Goal: Task Accomplishment & Management: Manage account settings

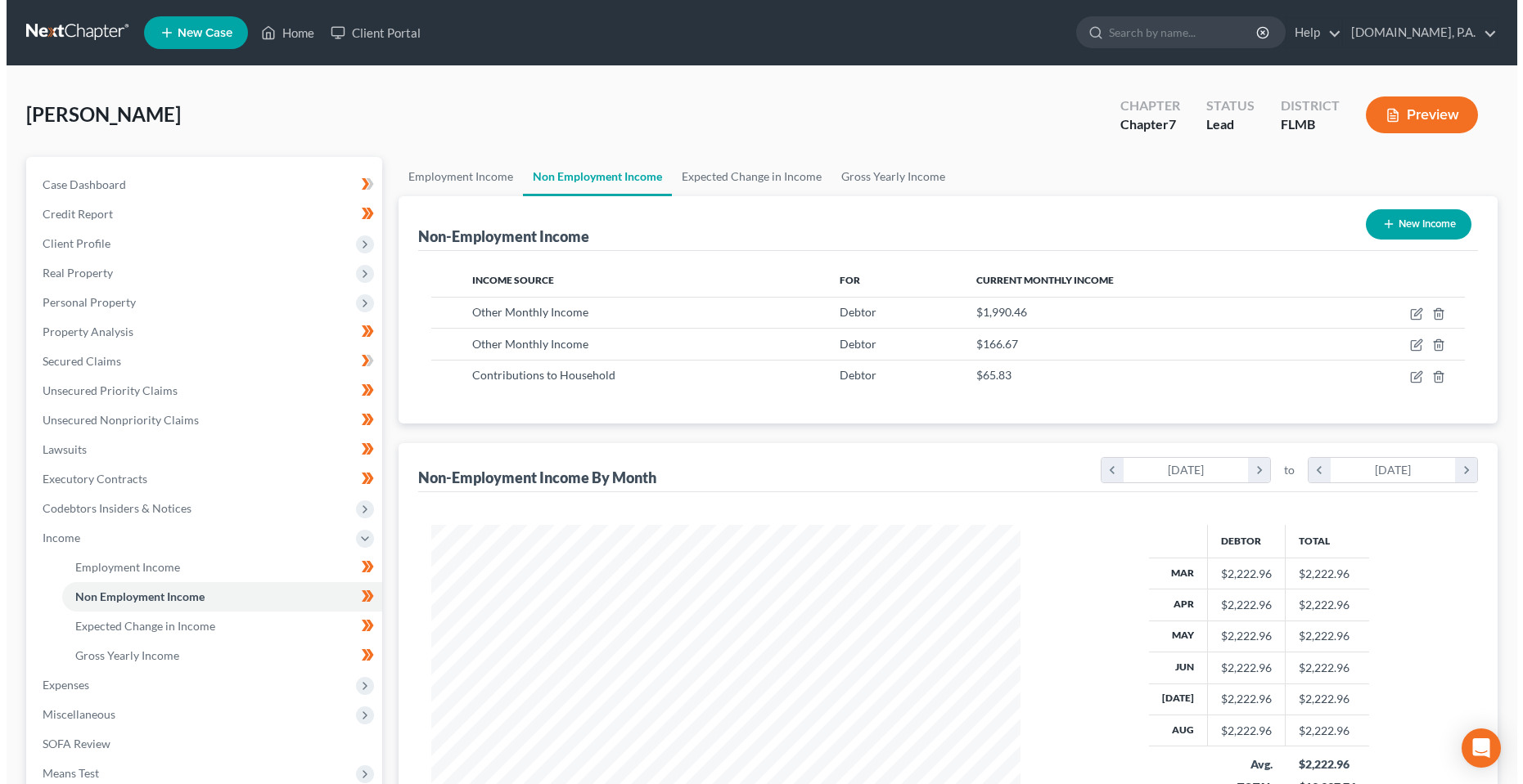
scroll to position [294, 623]
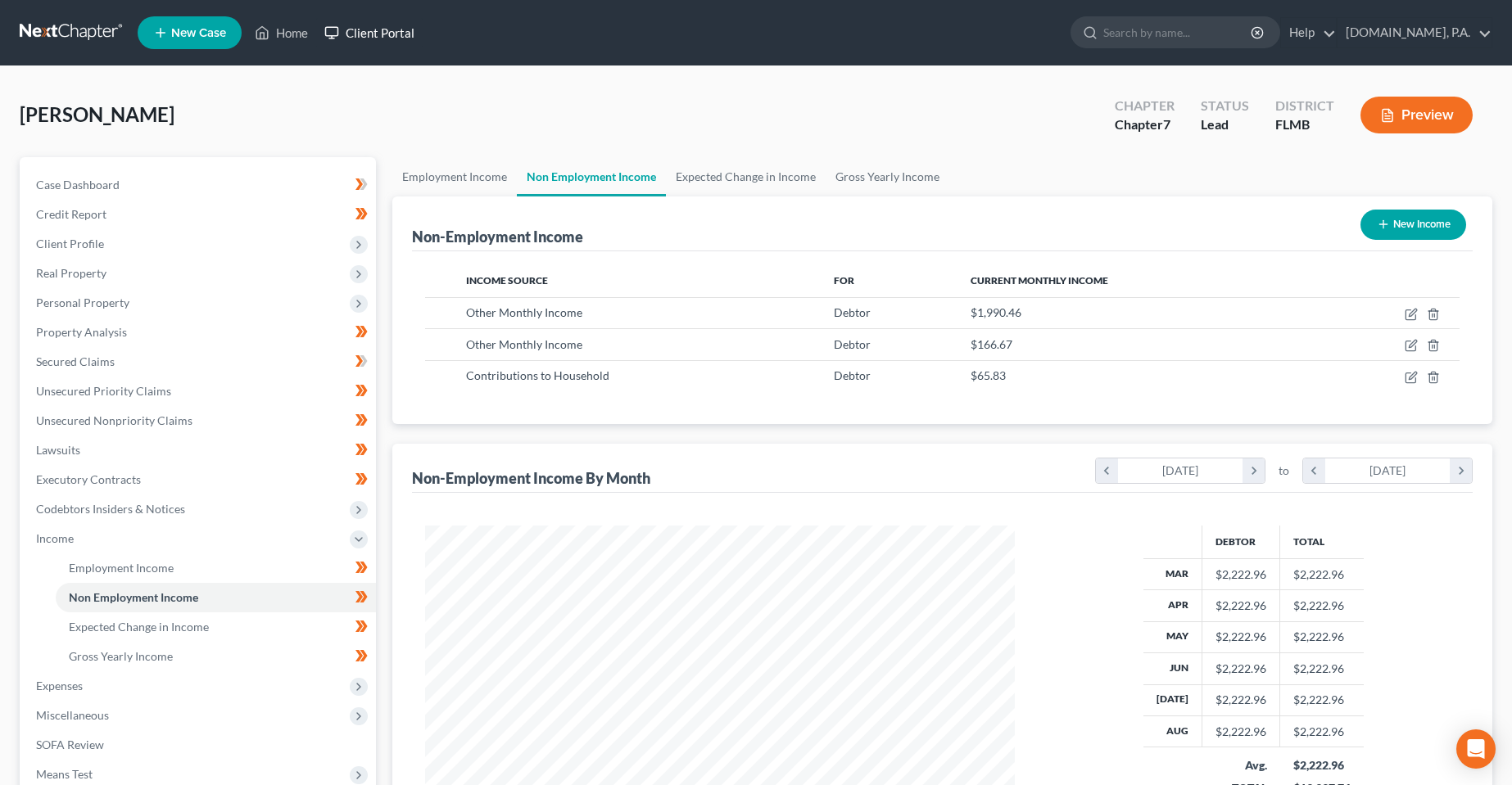
click at [393, 37] on link "Client Portal" at bounding box center [369, 32] width 106 height 30
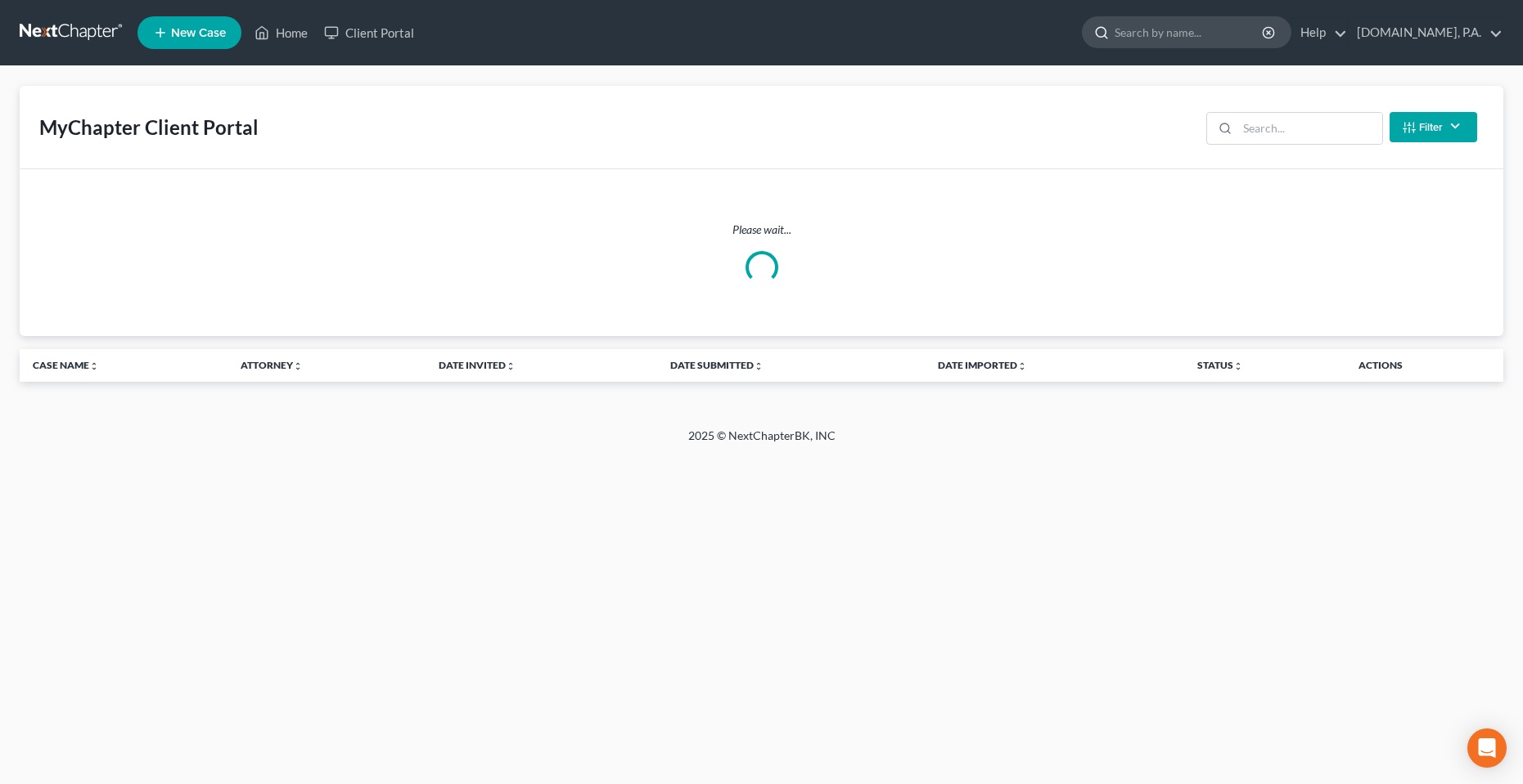
click at [1191, 32] on input "search" at bounding box center [1189, 32] width 150 height 31
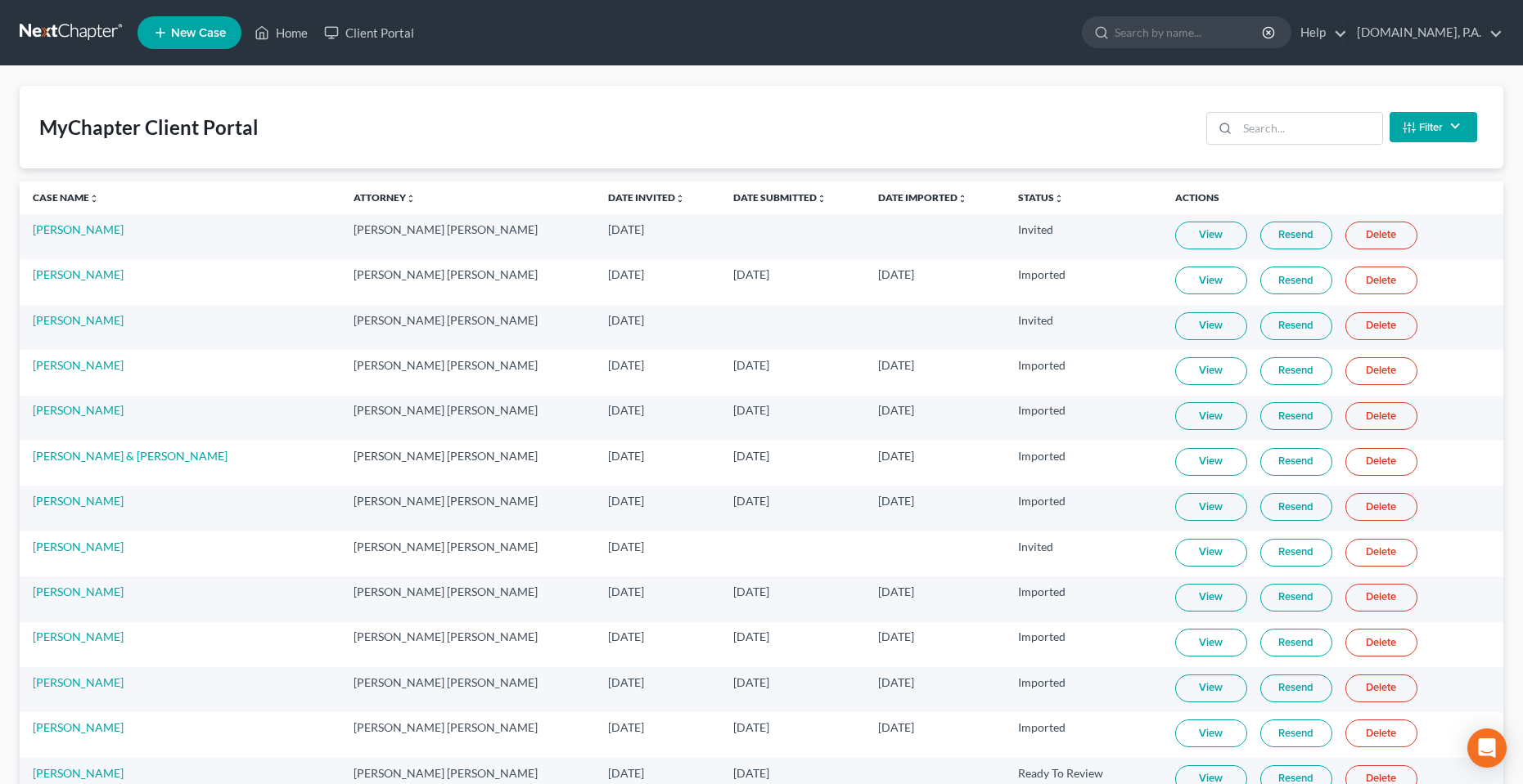
click at [1261, 145] on div "Filter Status Filter... Invited In Progress Ready To Review Reviewed Imported S…" at bounding box center [1342, 127] width 284 height 43
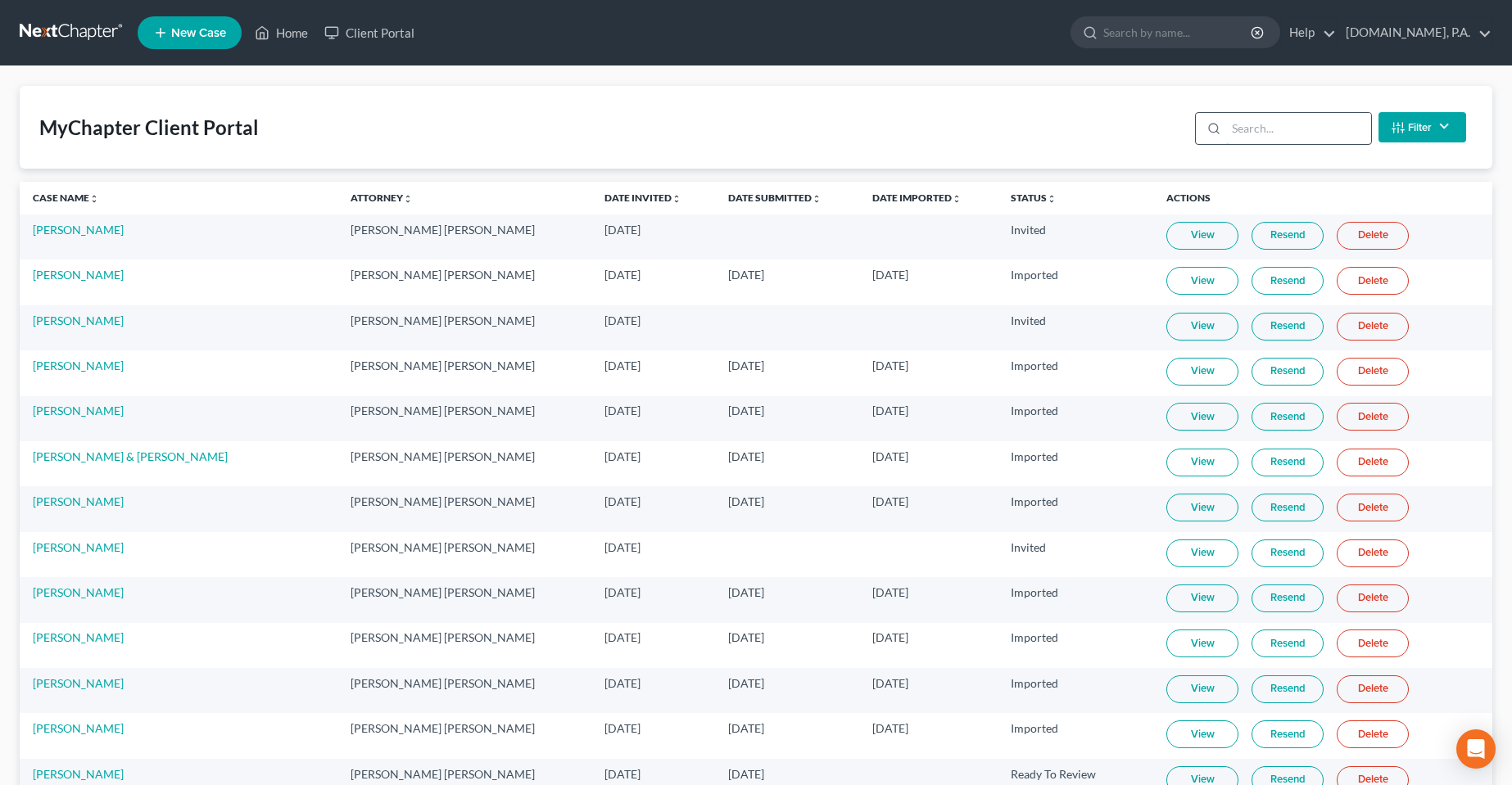
click at [1259, 136] on input "search" at bounding box center [1298, 129] width 145 height 32
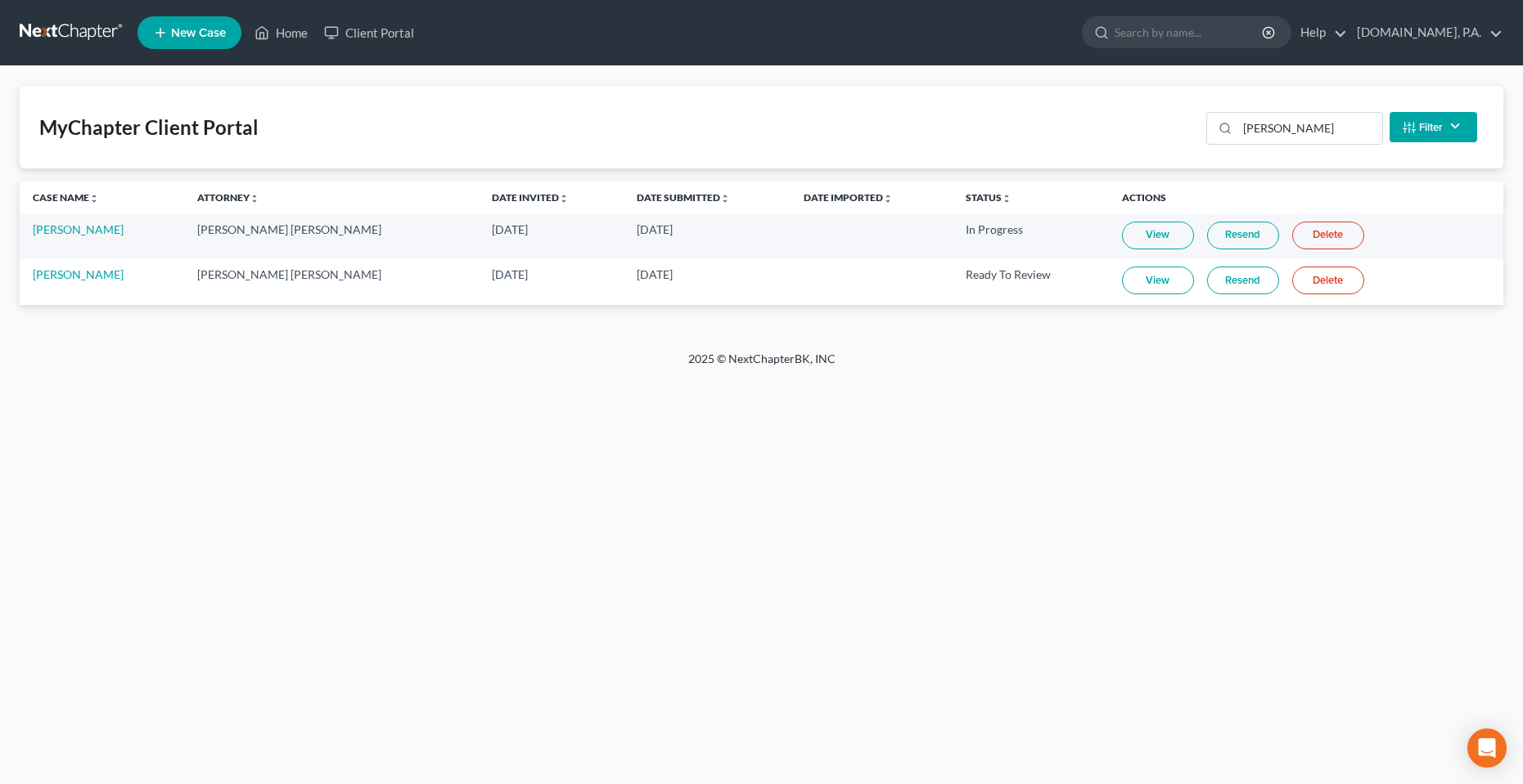
click at [1207, 245] on link "Resend" at bounding box center [1243, 236] width 72 height 28
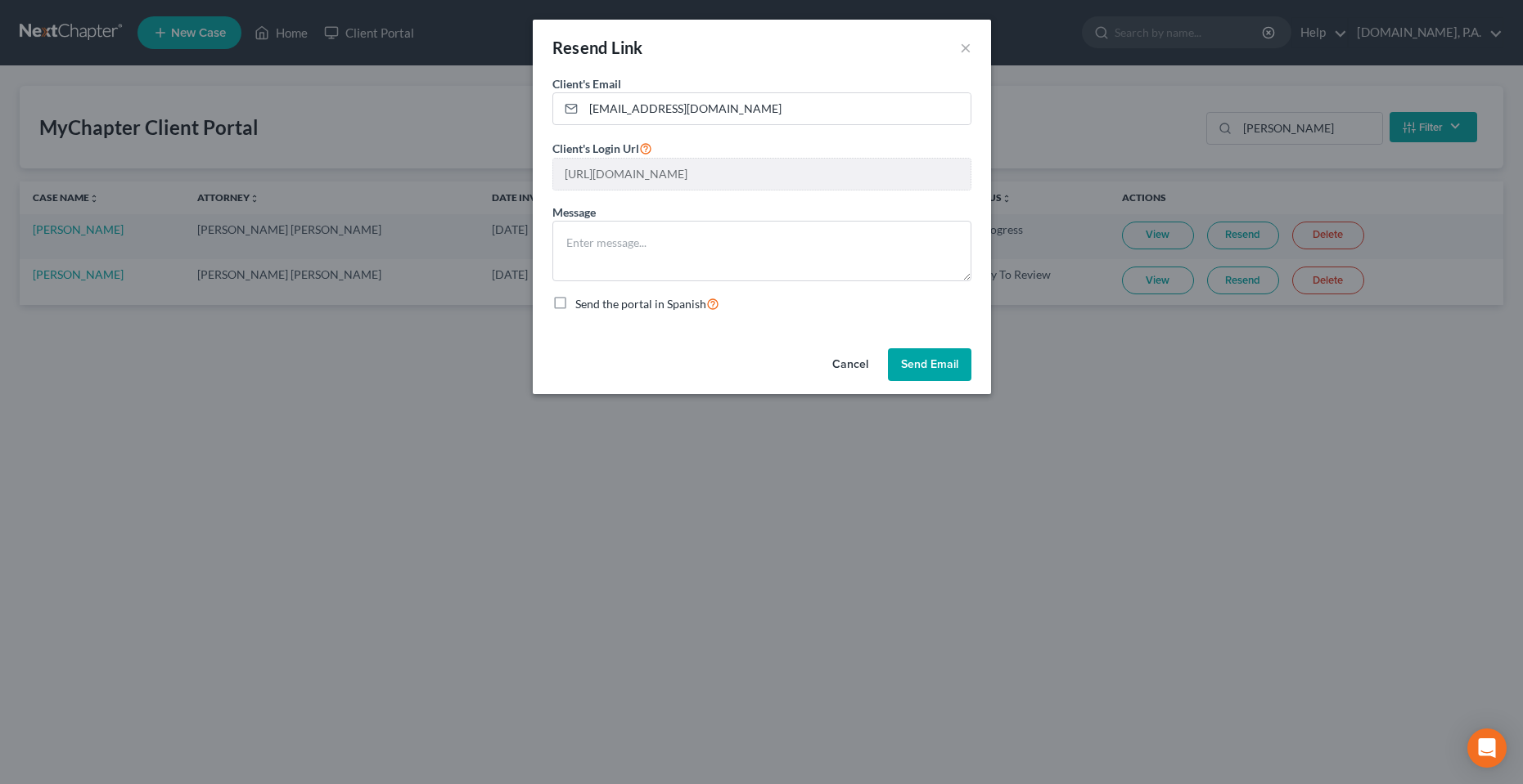
click at [835, 358] on button "Cancel" at bounding box center [850, 365] width 62 height 32
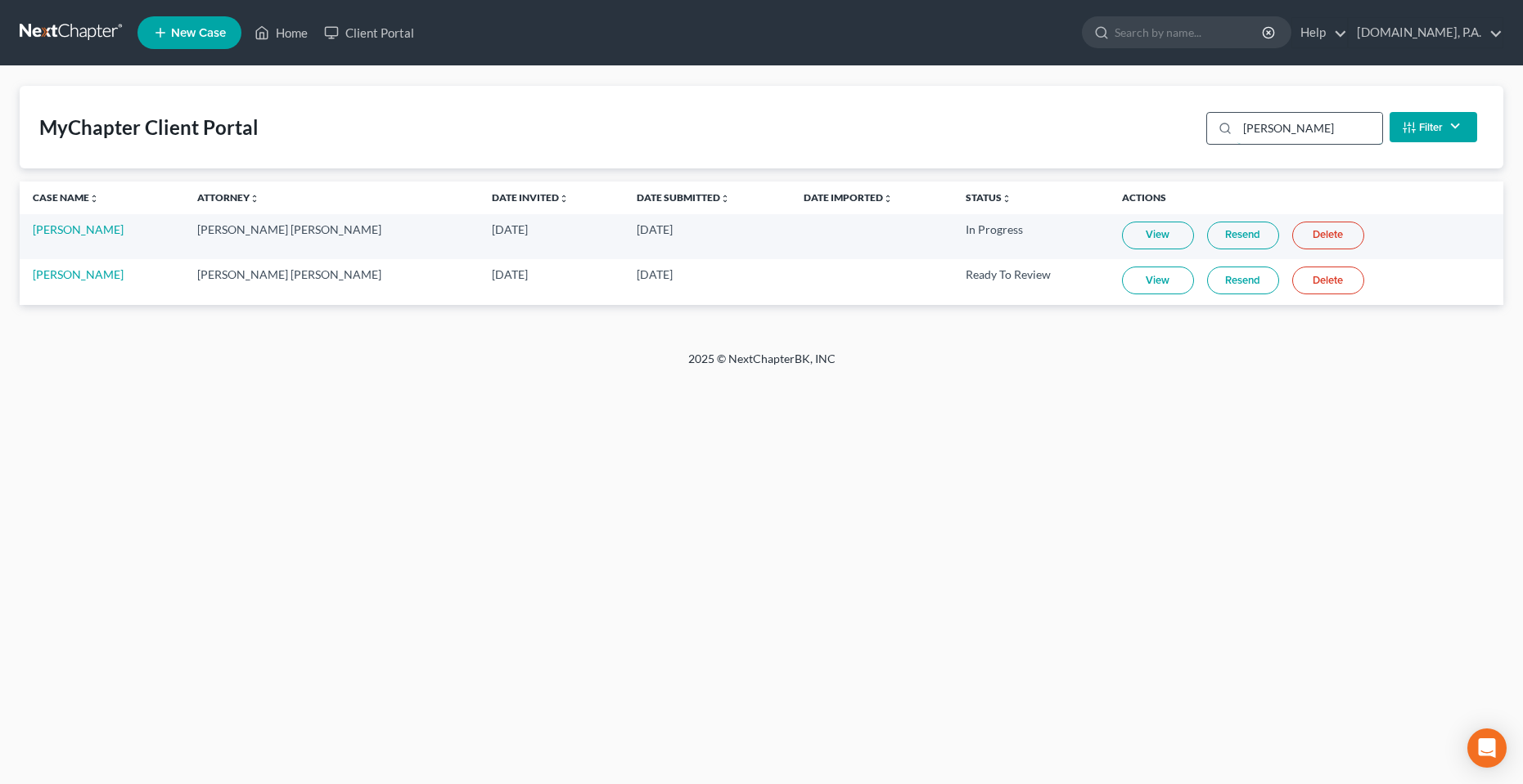
click at [1268, 138] on input "[PERSON_NAME]" at bounding box center [1309, 128] width 145 height 31
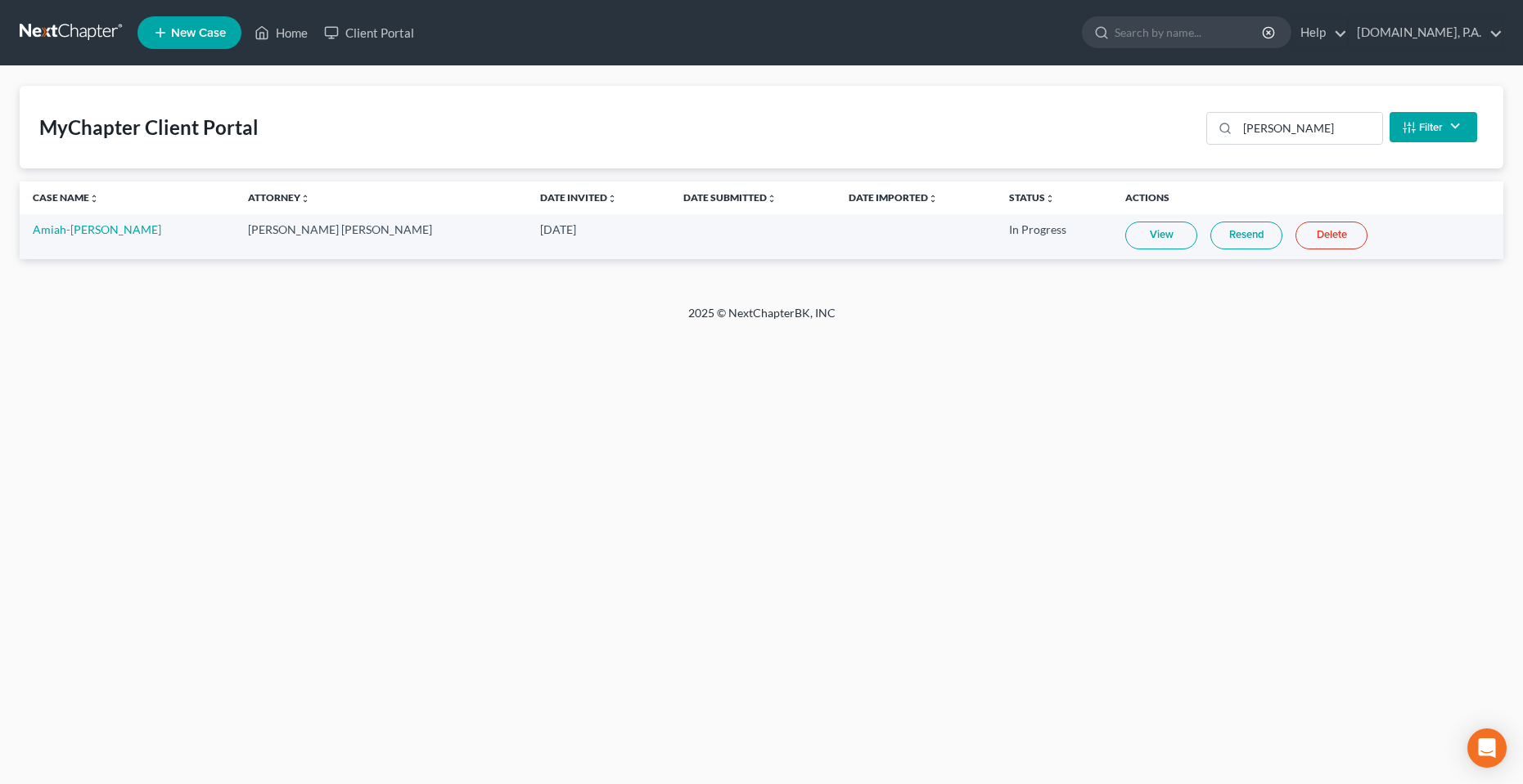
click at [1211, 244] on link "Resend" at bounding box center [1246, 236] width 72 height 28
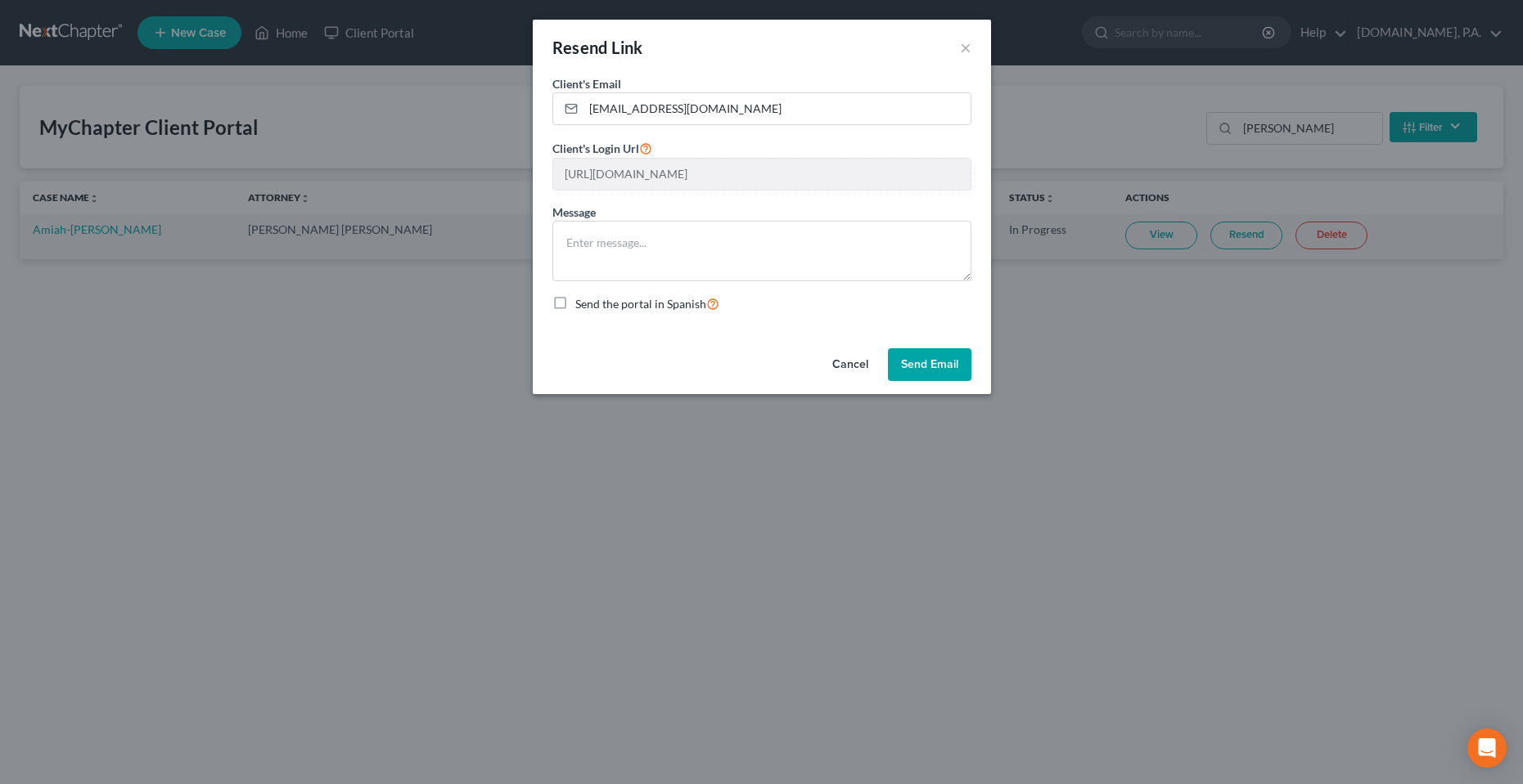
drag, startPoint x: 848, startPoint y: 361, endPoint x: 845, endPoint y: 284, distance: 77.1
click at [848, 358] on button "Cancel" at bounding box center [850, 365] width 62 height 32
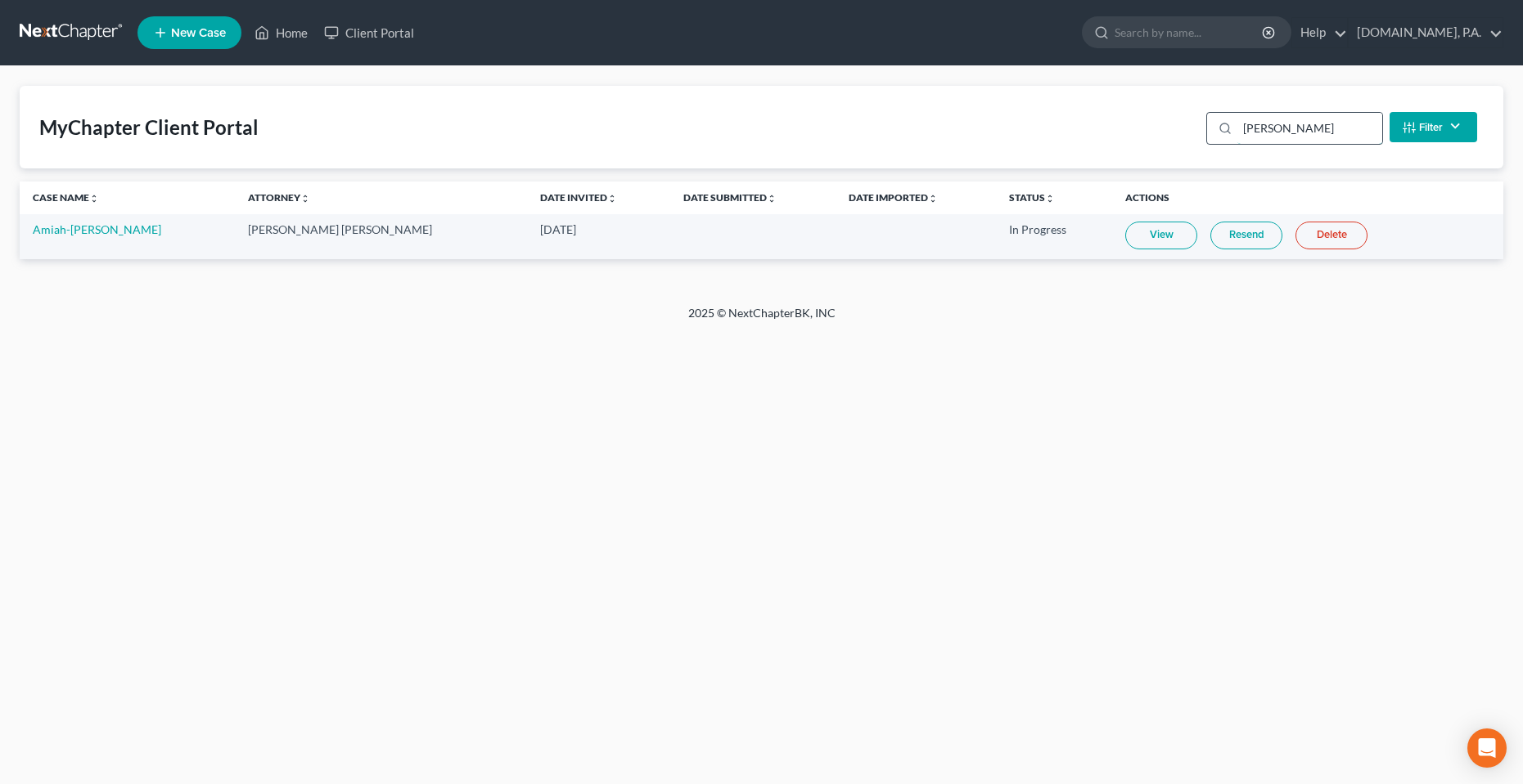
click at [1287, 134] on input "[PERSON_NAME]" at bounding box center [1309, 128] width 145 height 31
click at [1287, 134] on input "[PERSON_NAME]" at bounding box center [1309, 128] width 145 height 31
click at [1214, 235] on link "Resend" at bounding box center [1250, 236] width 72 height 28
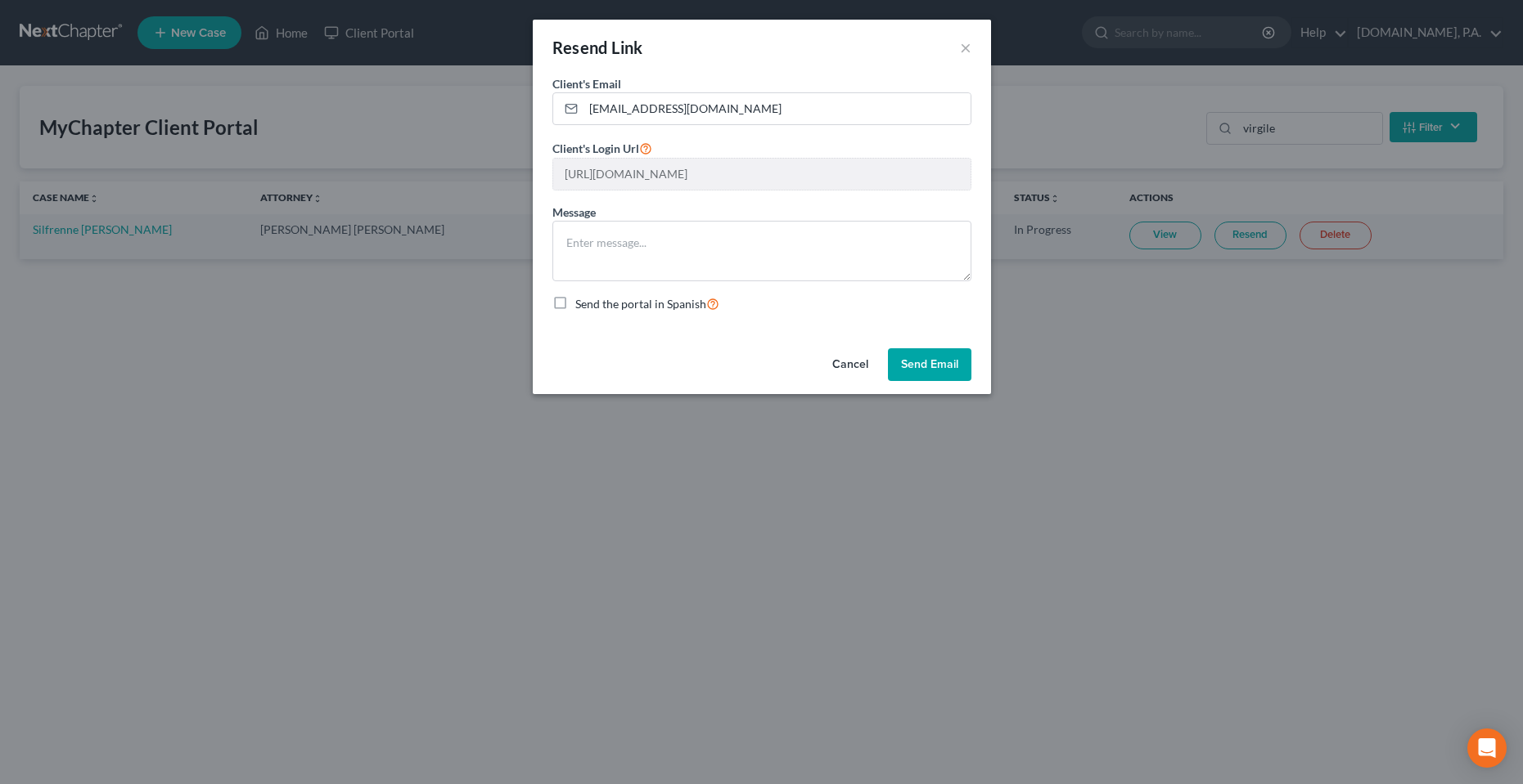
click at [837, 352] on button "Cancel" at bounding box center [850, 365] width 62 height 32
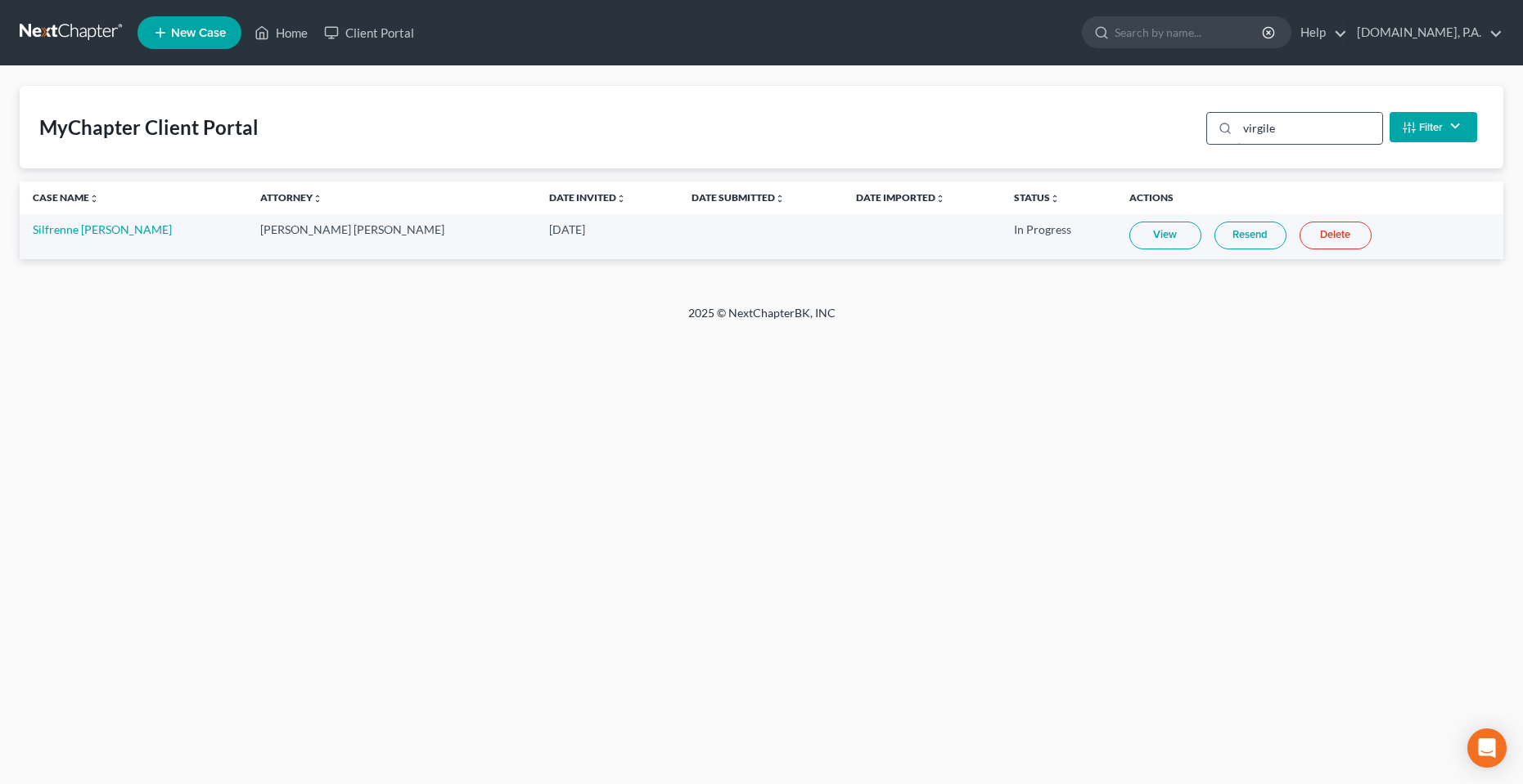
click at [1270, 137] on input "virgile" at bounding box center [1309, 128] width 145 height 31
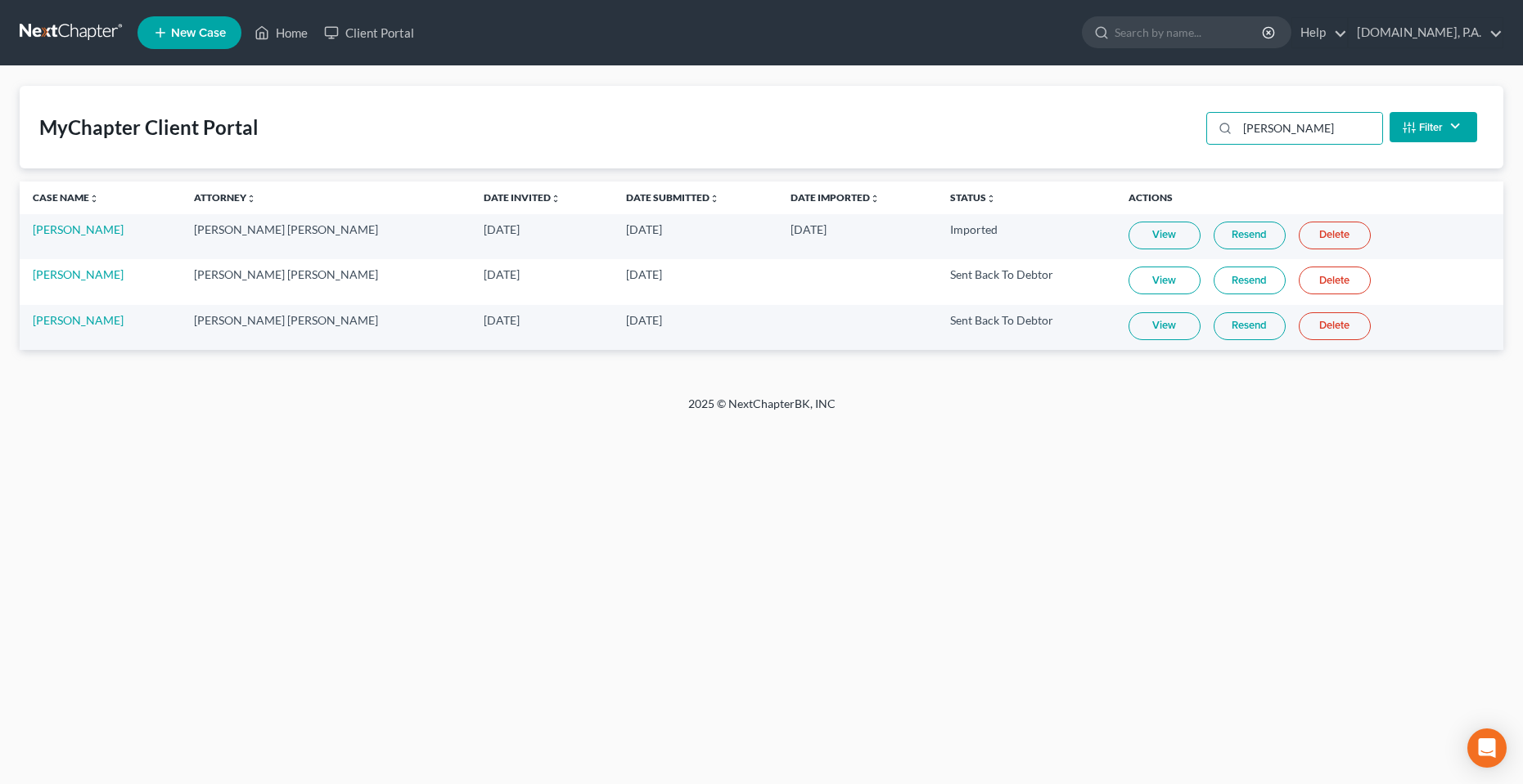
click at [1213, 327] on link "Resend" at bounding box center [1249, 326] width 72 height 28
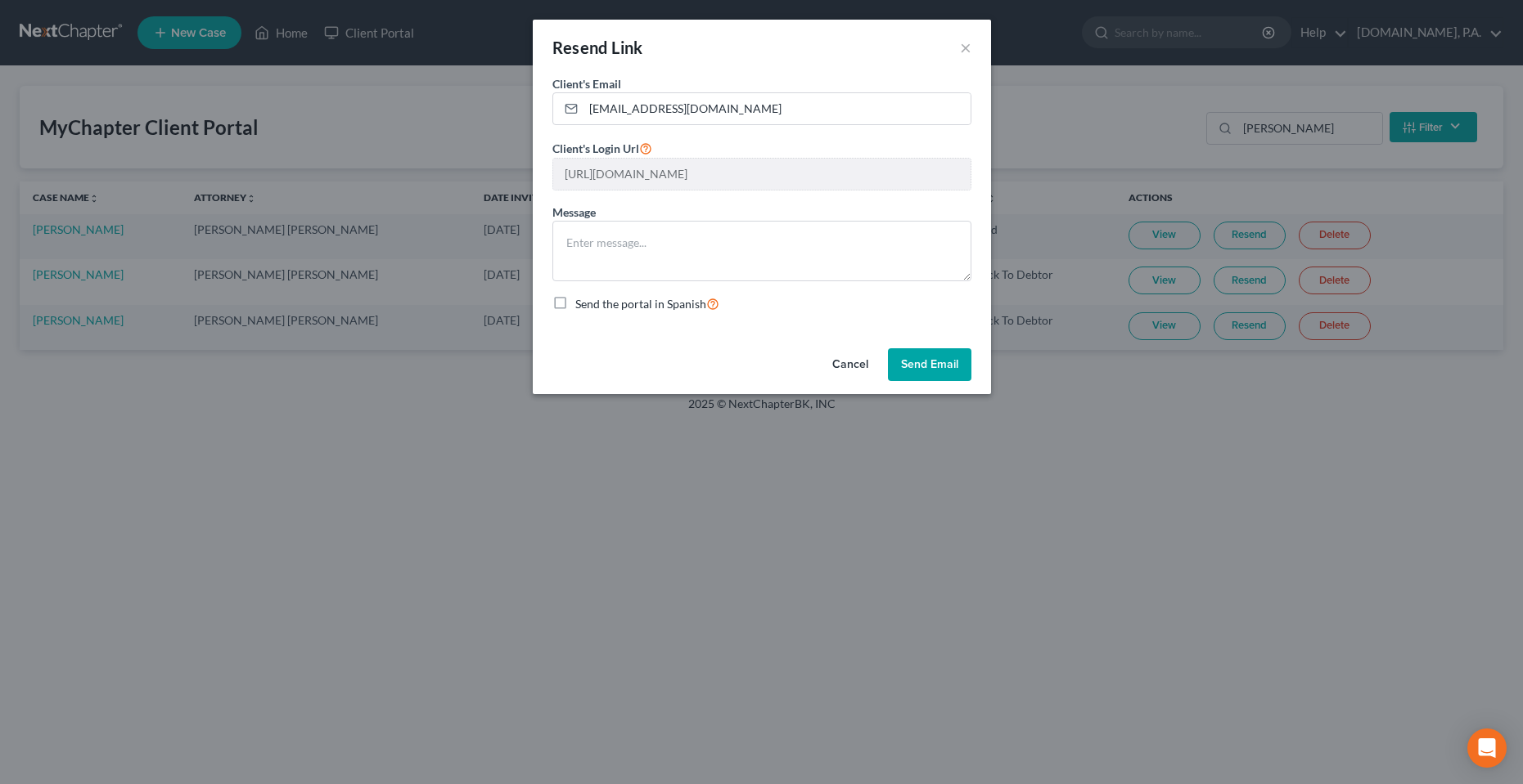
click at [850, 362] on button "Cancel" at bounding box center [850, 365] width 62 height 32
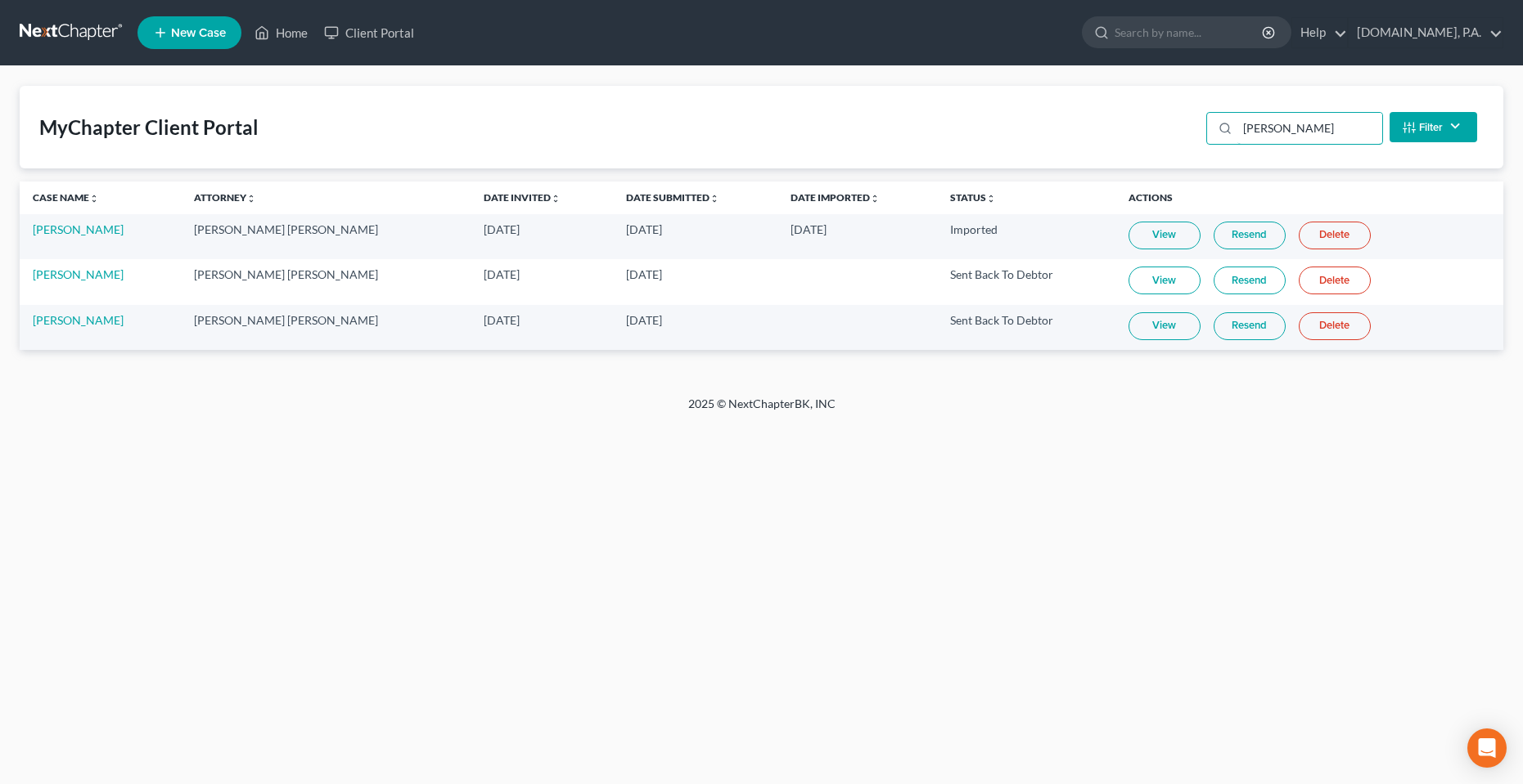
drag, startPoint x: 1305, startPoint y: 128, endPoint x: 1190, endPoint y: 139, distance: 115.5
click at [1192, 140] on div "MyChapter Client Portal [PERSON_NAME] Filter Status Filter... Invited In Progre…" at bounding box center [762, 127] width 1484 height 82
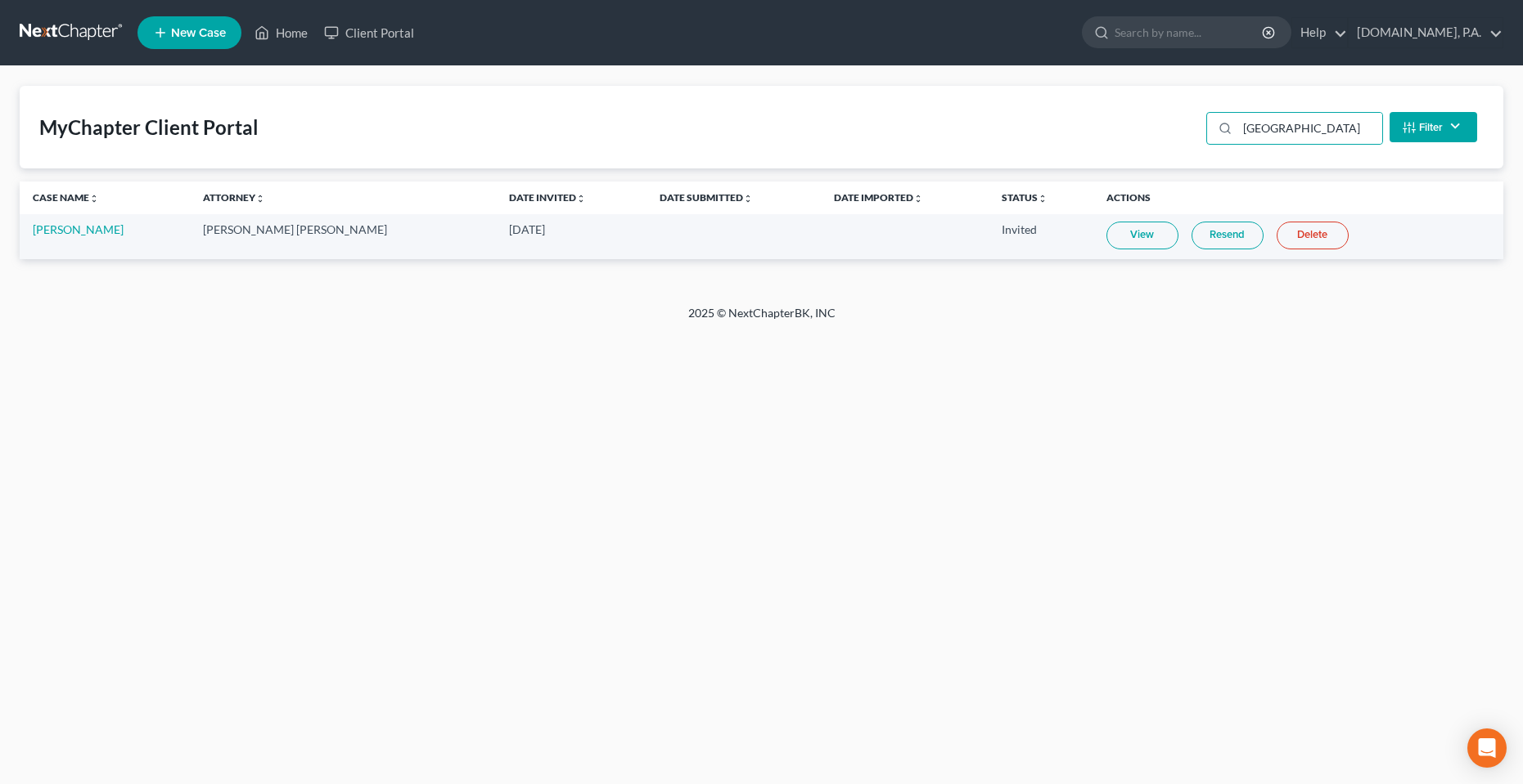
click at [1192, 237] on link "Resend" at bounding box center [1228, 236] width 72 height 28
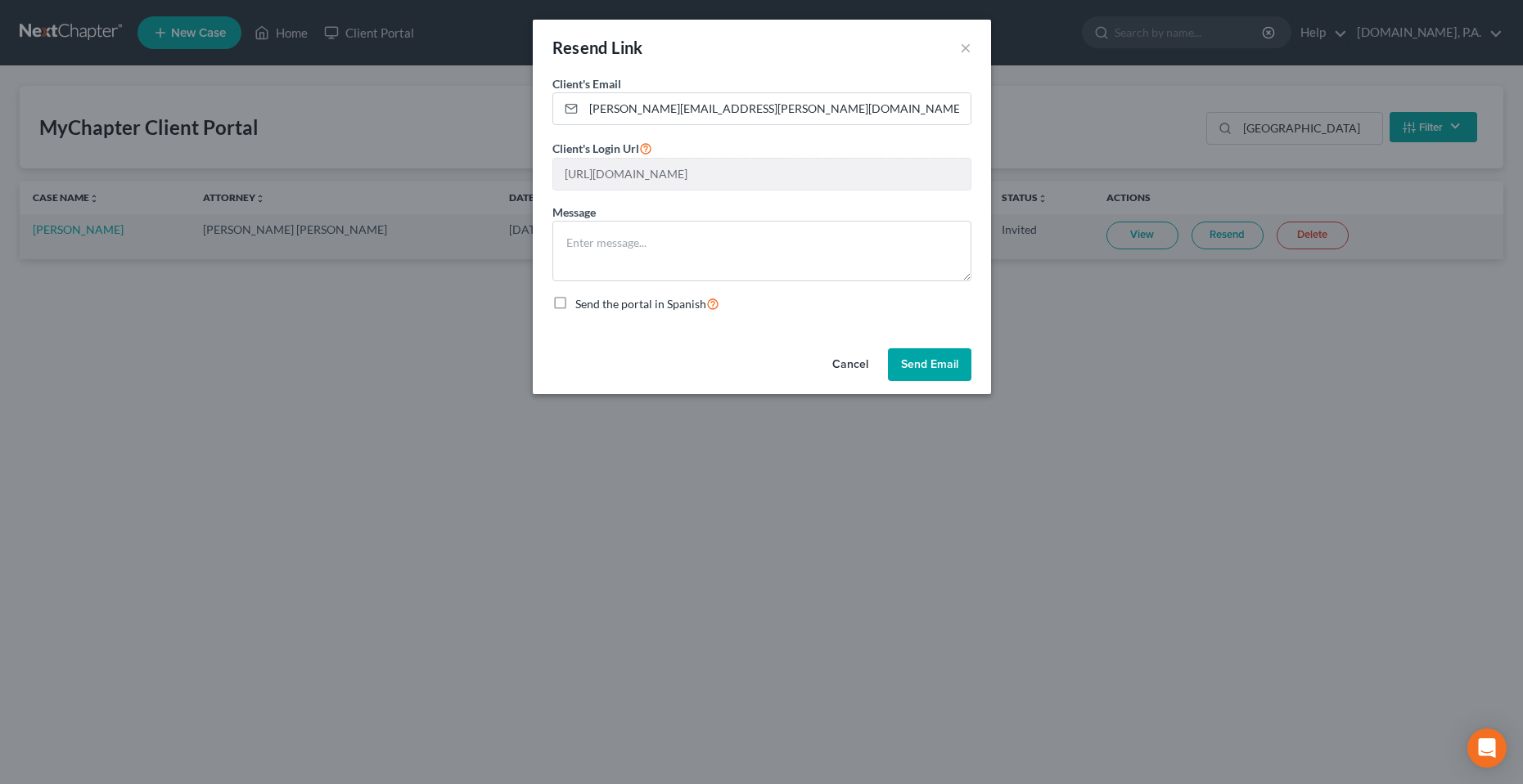
click at [953, 41] on div "Resend Link ×" at bounding box center [762, 47] width 459 height 55
click at [960, 47] on button "×" at bounding box center [965, 47] width 11 height 20
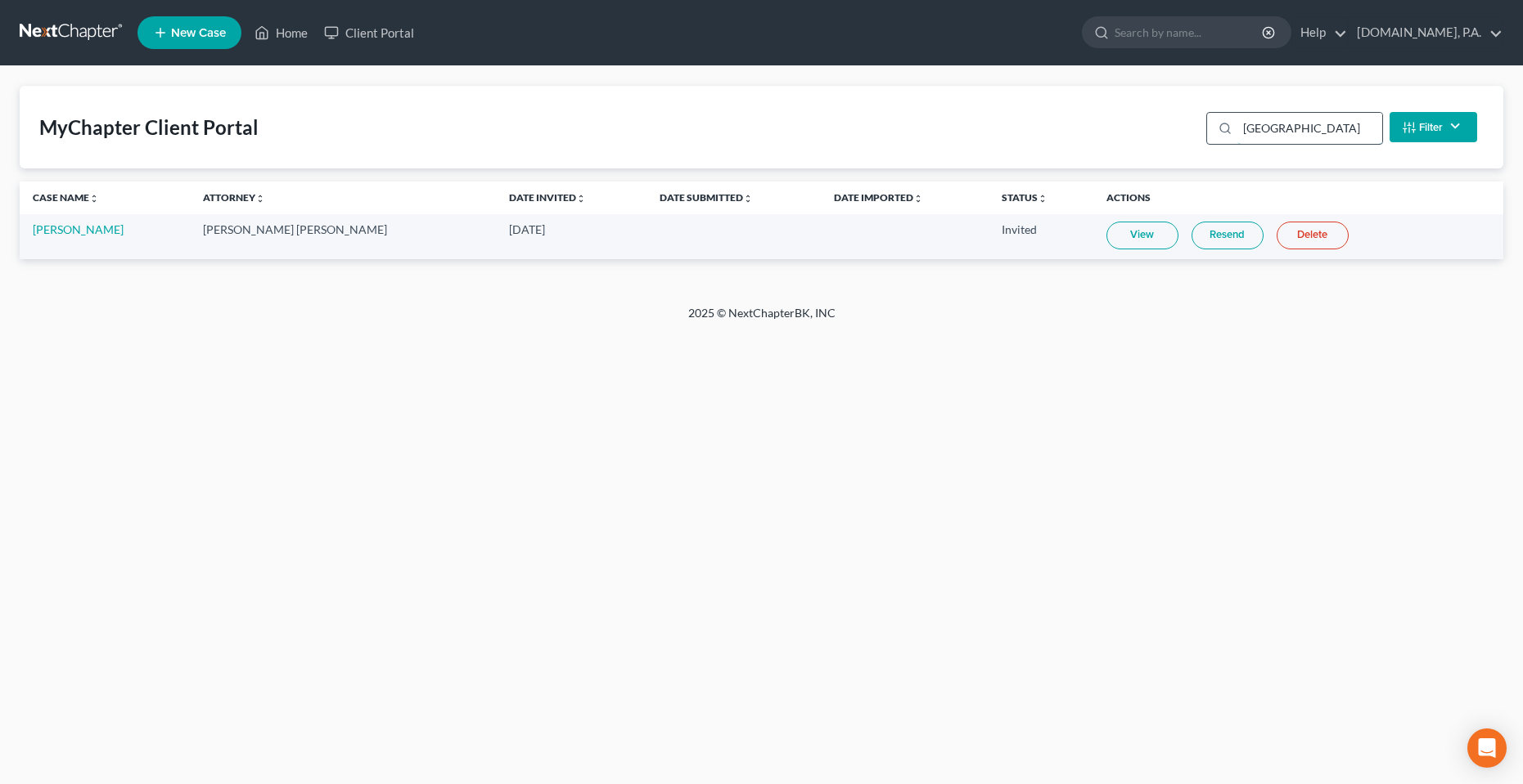
click at [1256, 124] on input "[GEOGRAPHIC_DATA]" at bounding box center [1309, 128] width 145 height 31
click at [1257, 125] on input "[GEOGRAPHIC_DATA]" at bounding box center [1309, 128] width 145 height 31
click at [1198, 239] on link "Resend" at bounding box center [1232, 236] width 72 height 28
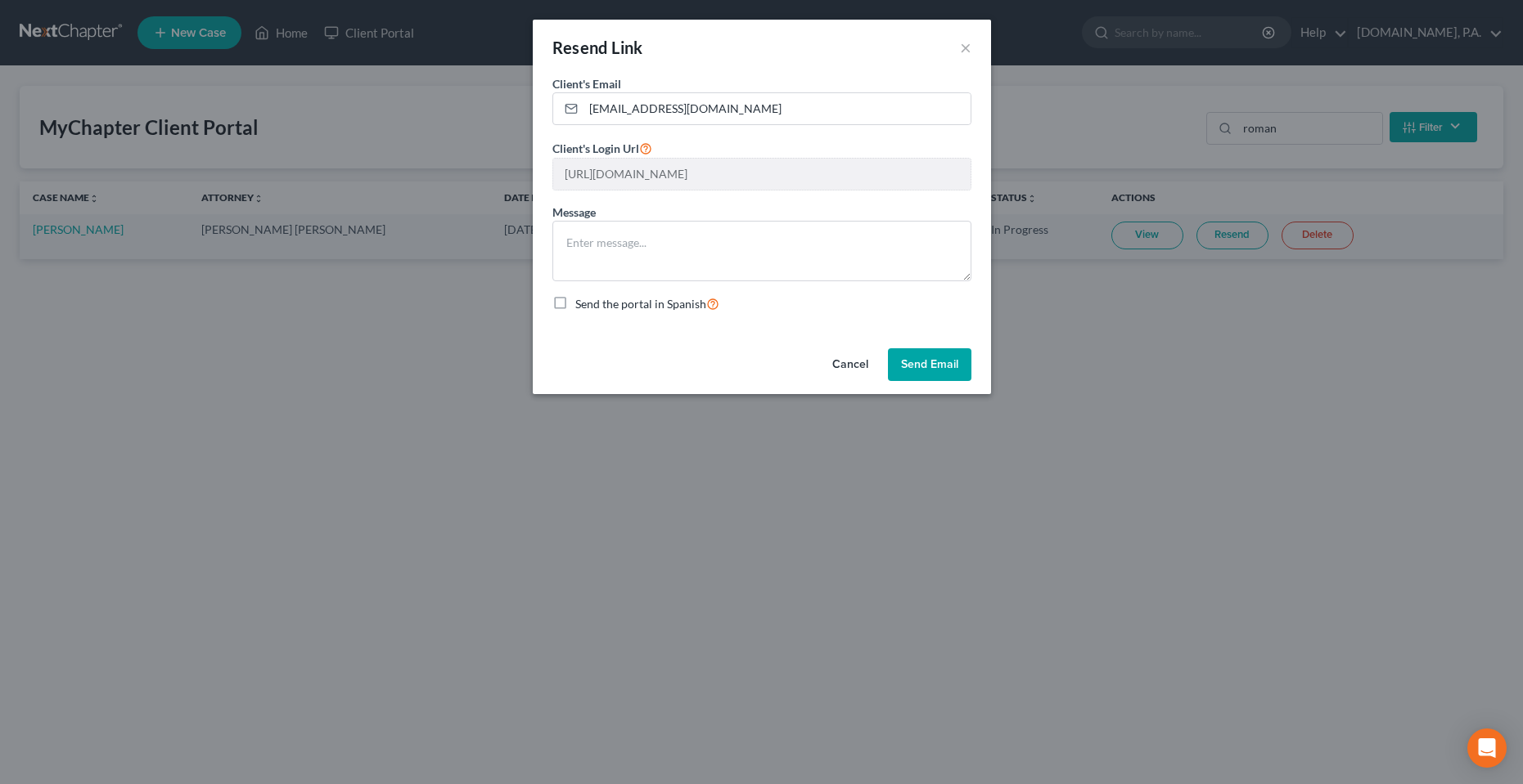
click at [800, 192] on form "Client's Email * [EMAIL_ADDRESS][DOMAIN_NAME] Client's Login Url [URL][DOMAIN_N…" at bounding box center [762, 193] width 419 height 237
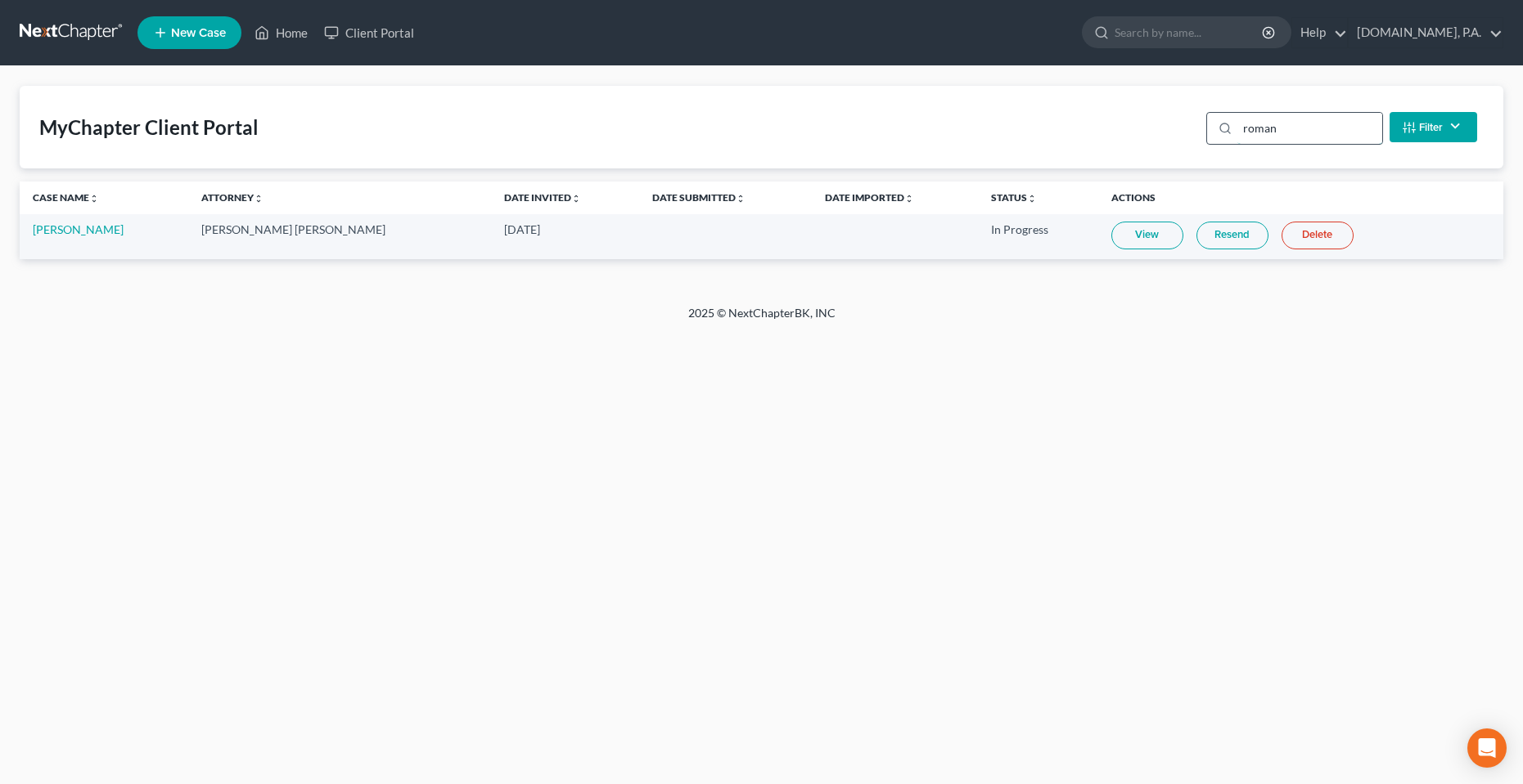
click at [1284, 134] on input "roman" at bounding box center [1309, 128] width 145 height 31
type input "[PERSON_NAME]"
click at [1192, 236] on link "Resend" at bounding box center [1228, 236] width 72 height 28
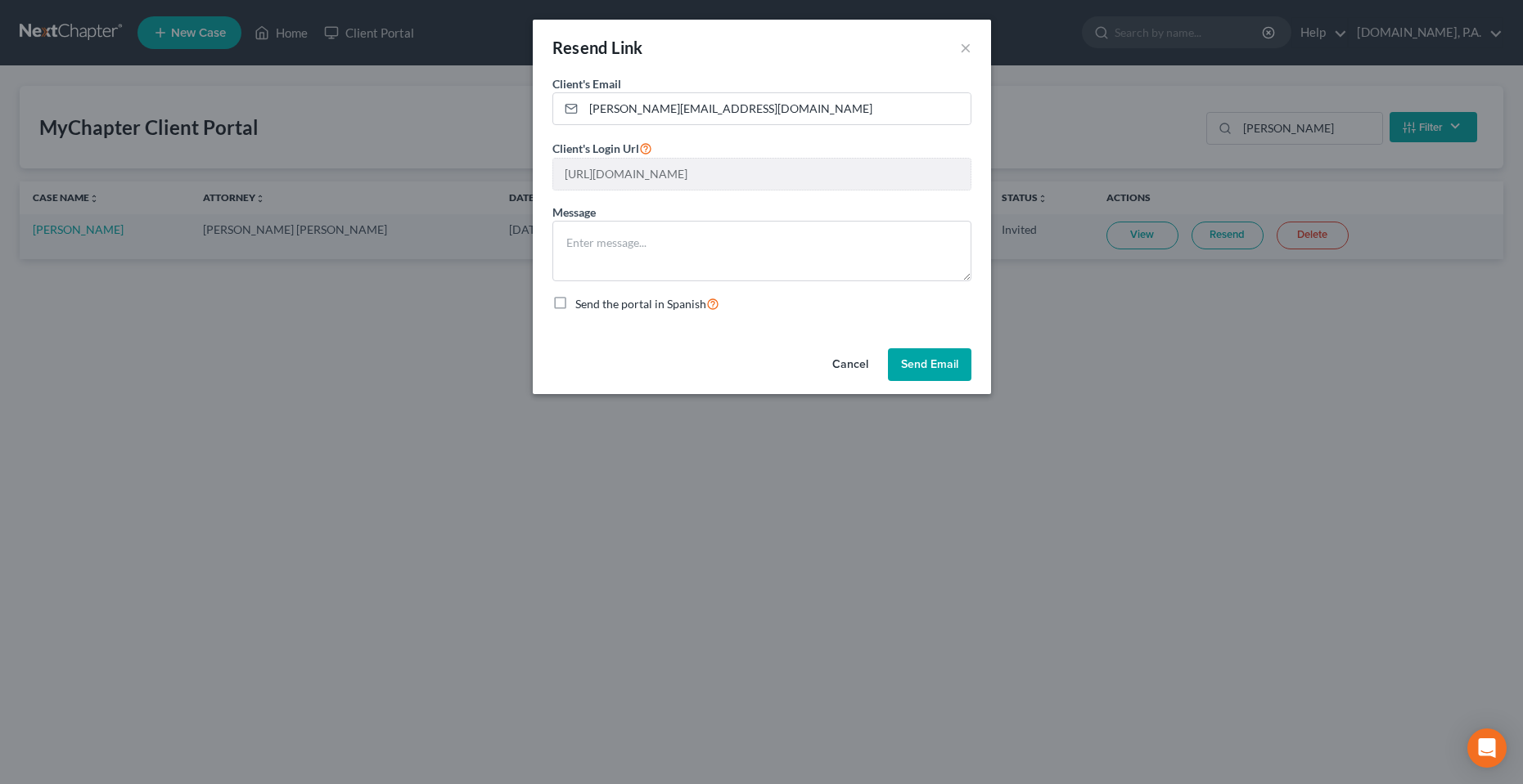
click at [872, 362] on button "Cancel" at bounding box center [850, 365] width 62 height 32
